Goal: Task Accomplishment & Management: Use online tool/utility

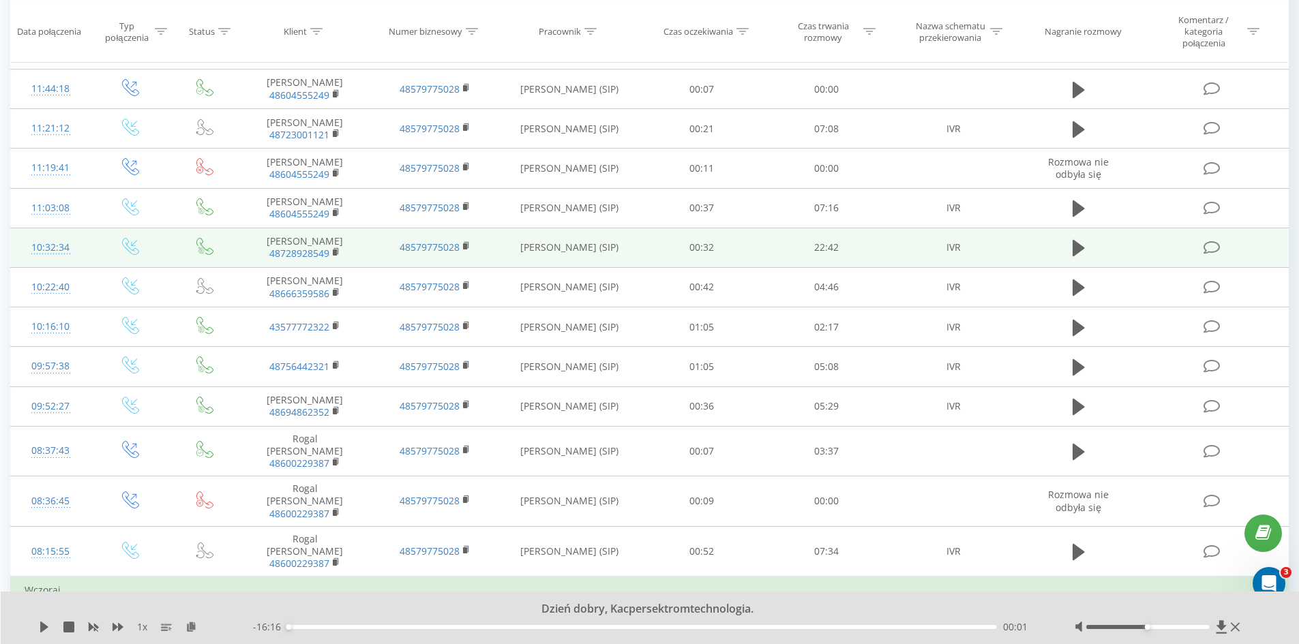
scroll to position [273, 0]
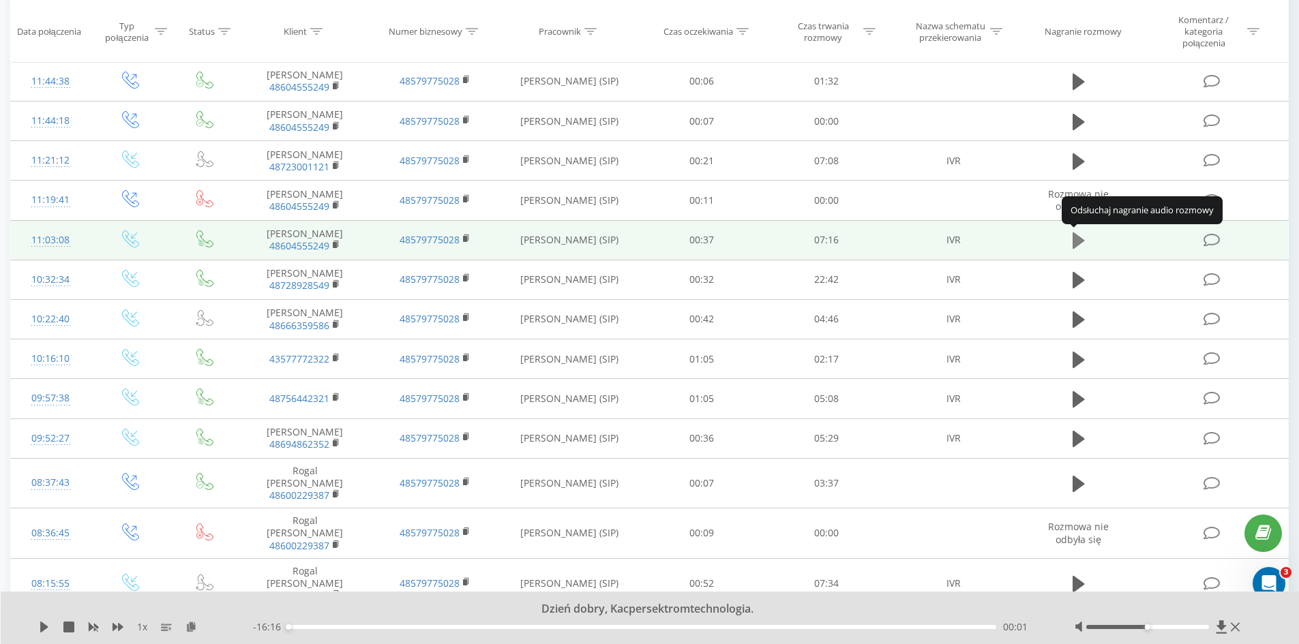
click at [1077, 241] on icon at bounding box center [1078, 240] width 12 height 16
click at [640, 623] on div "--:-- --:--" at bounding box center [646, 627] width 787 height 14
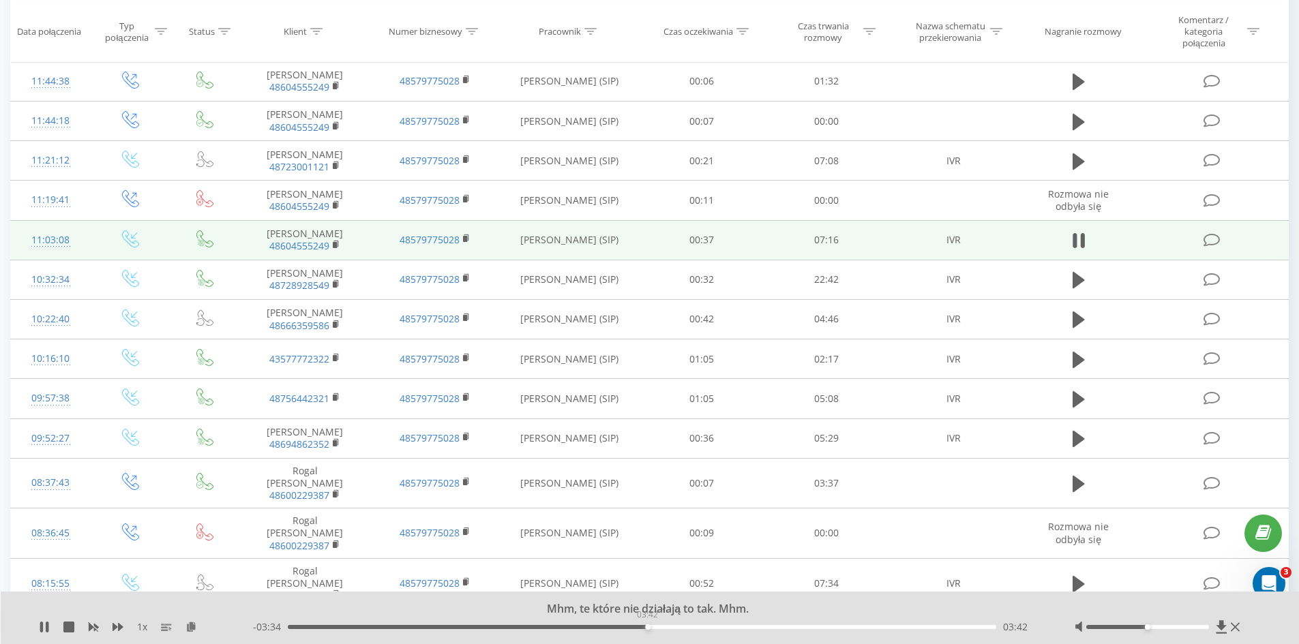
click at [647, 627] on div "03:42" at bounding box center [642, 627] width 709 height 4
click at [646, 627] on div "00:00" at bounding box center [642, 627] width 709 height 4
drag, startPoint x: 684, startPoint y: 628, endPoint x: 711, endPoint y: 626, distance: 27.3
click at [711, 626] on div "03:44" at bounding box center [642, 627] width 709 height 4
drag, startPoint x: 712, startPoint y: 626, endPoint x: 571, endPoint y: 620, distance: 141.2
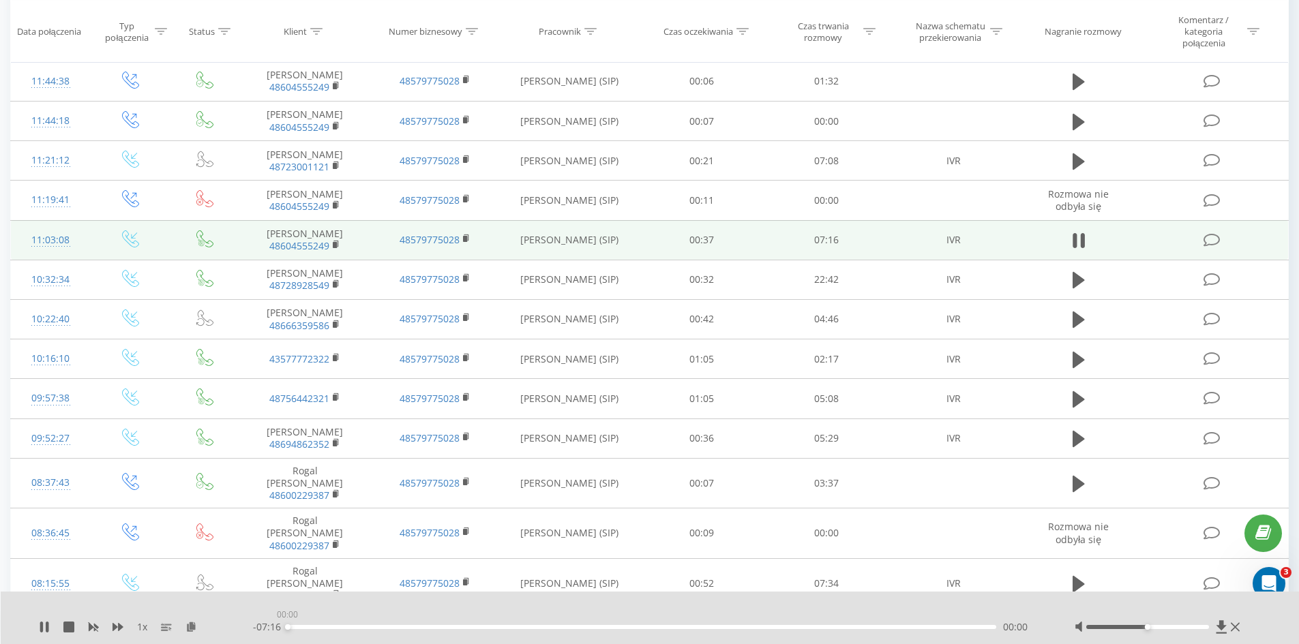
click at [571, 625] on div "00:00" at bounding box center [642, 627] width 709 height 4
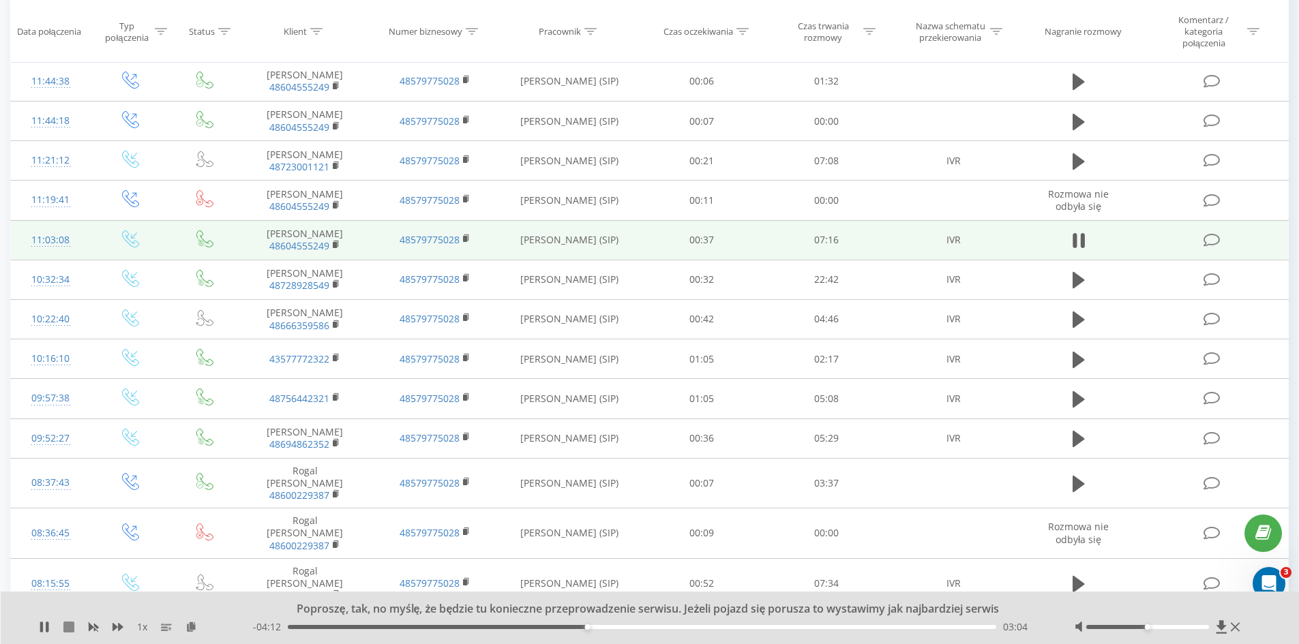
click at [70, 629] on icon at bounding box center [68, 627] width 11 height 11
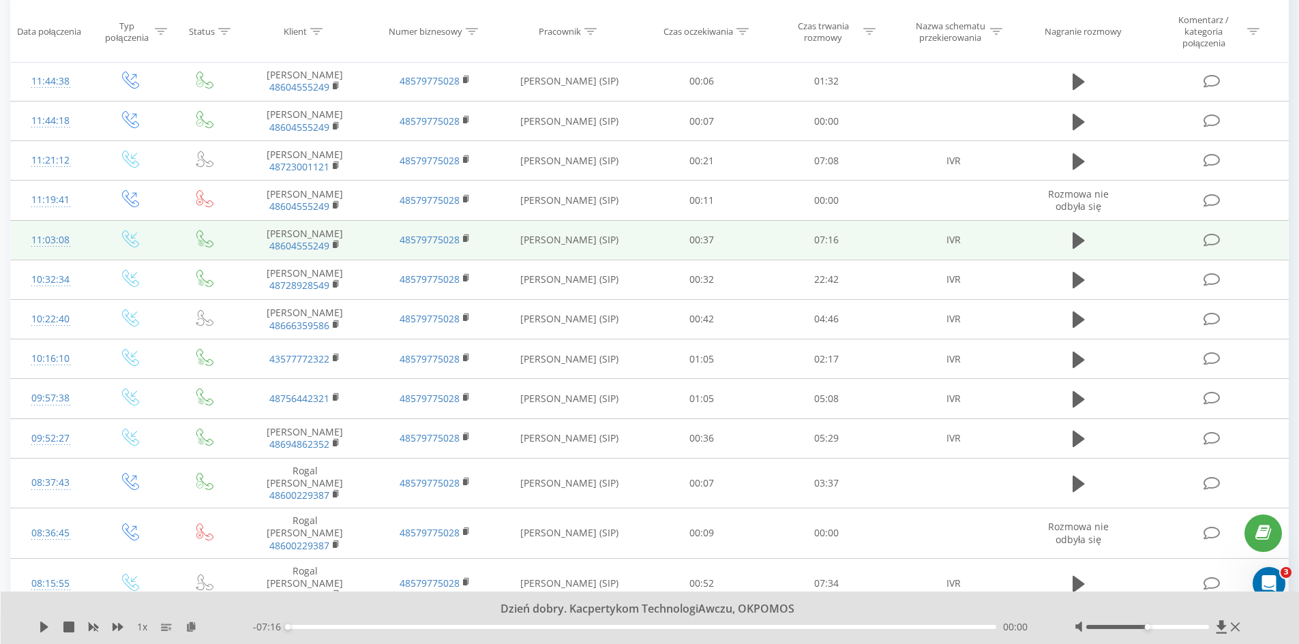
click at [672, 625] on div "00:00" at bounding box center [642, 627] width 709 height 4
click at [678, 625] on div "03:57" at bounding box center [642, 627] width 709 height 4
click at [71, 627] on icon at bounding box center [68, 627] width 11 height 11
drag, startPoint x: 44, startPoint y: 625, endPoint x: 138, endPoint y: 625, distance: 94.8
click at [44, 625] on icon at bounding box center [44, 627] width 8 height 11
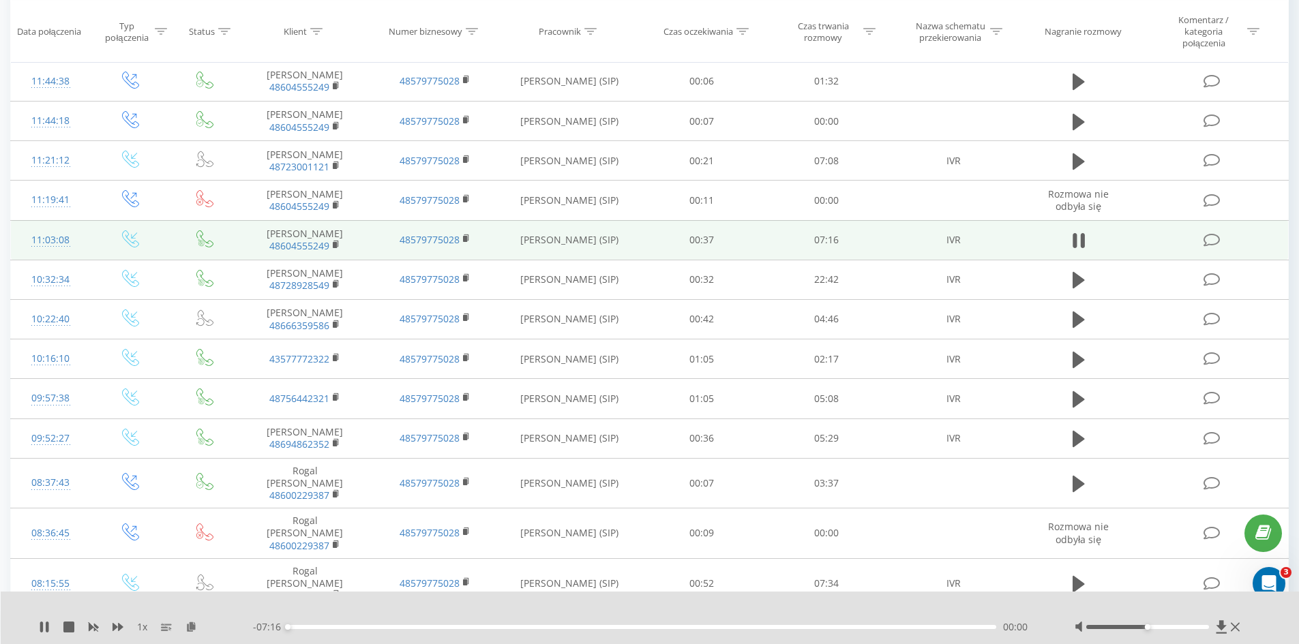
click at [683, 625] on div "- 07:16 00:00 00:00" at bounding box center [646, 627] width 787 height 14
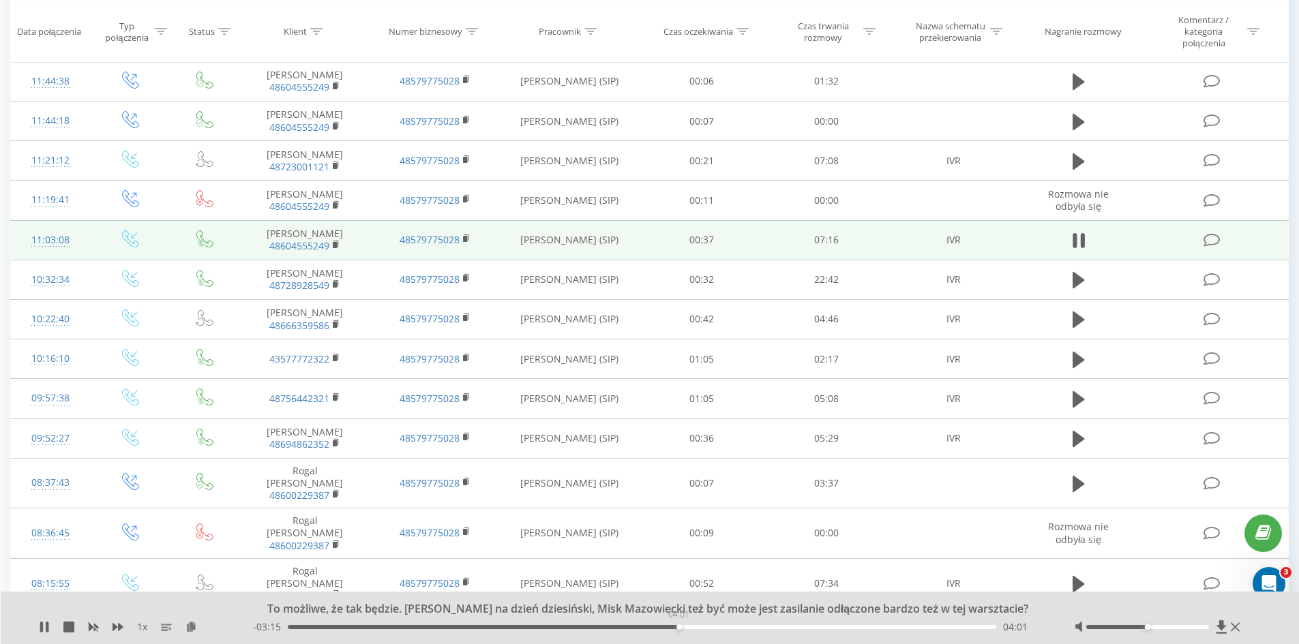
click at [678, 627] on div "04:01" at bounding box center [642, 627] width 709 height 4
click at [689, 627] on div "04:01" at bounding box center [642, 627] width 709 height 4
click at [699, 624] on div "- 03:08 04:08 04:08" at bounding box center [646, 627] width 787 height 14
click at [704, 628] on div "04:17" at bounding box center [642, 627] width 709 height 4
click at [714, 628] on div "04:23" at bounding box center [642, 627] width 709 height 4
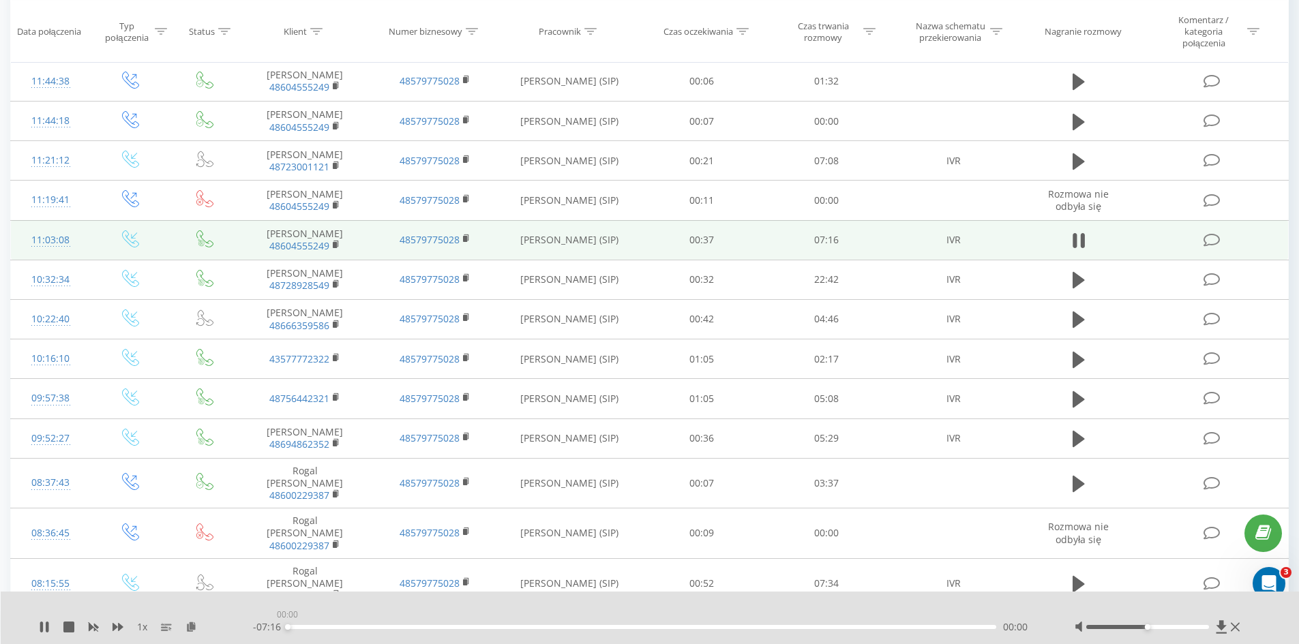
click at [727, 627] on div "00:00" at bounding box center [642, 627] width 709 height 4
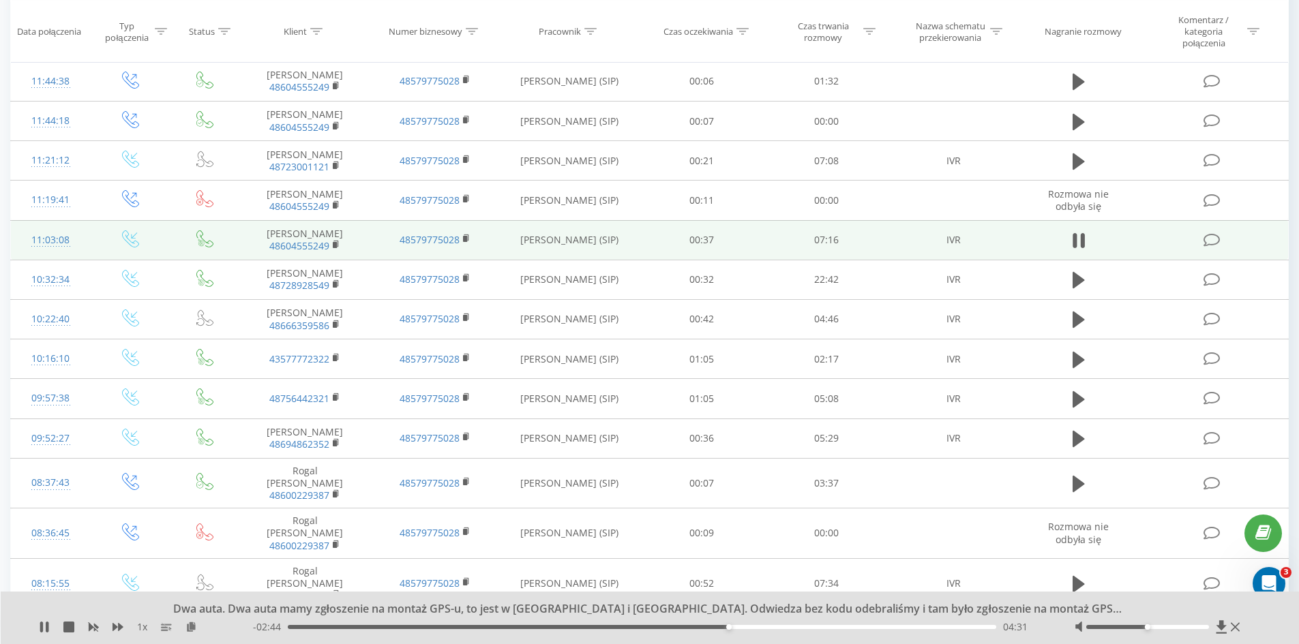
click at [718, 629] on div "- 02:44 04:31 04:31" at bounding box center [646, 627] width 787 height 14
click at [717, 630] on div "- 02:44 04:32 04:32" at bounding box center [646, 627] width 787 height 14
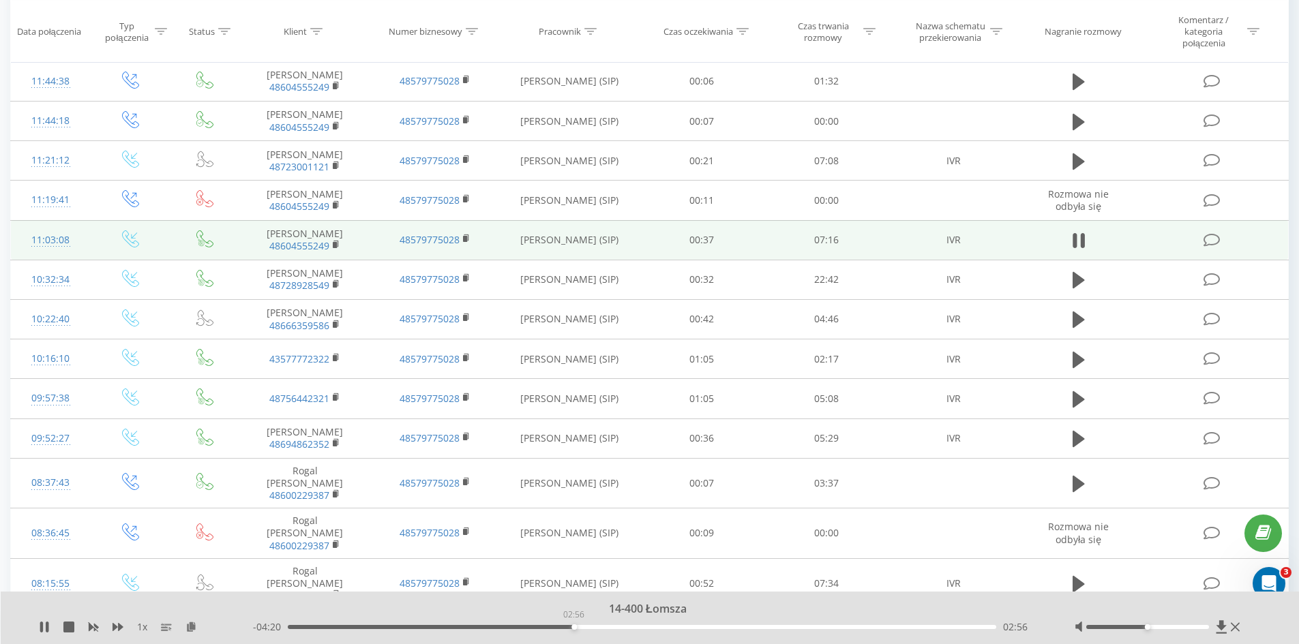
drag, startPoint x: 731, startPoint y: 629, endPoint x: 573, endPoint y: 630, distance: 157.5
click at [573, 630] on div "- 04:20 02:56 02:56" at bounding box center [646, 627] width 787 height 14
click at [43, 628] on icon at bounding box center [41, 627] width 3 height 11
click at [582, 626] on div "03:01" at bounding box center [642, 627] width 709 height 4
click at [44, 625] on icon at bounding box center [44, 627] width 8 height 11
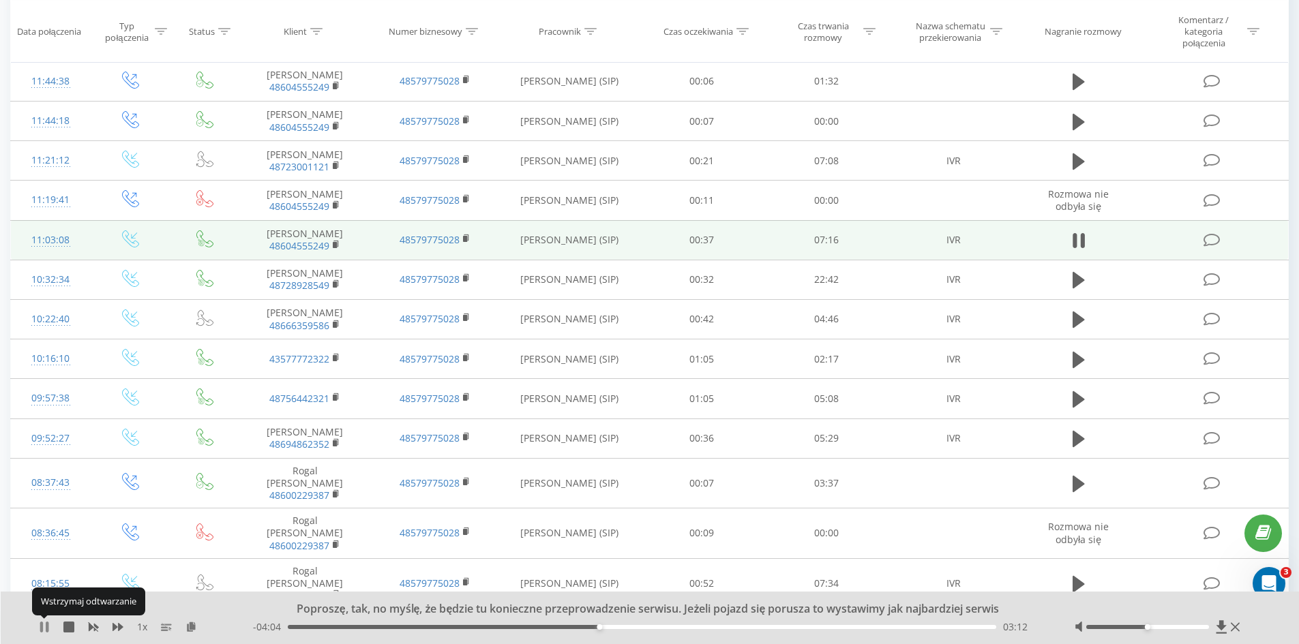
click at [43, 625] on icon at bounding box center [41, 627] width 3 height 11
